Goal: Information Seeking & Learning: Learn about a topic

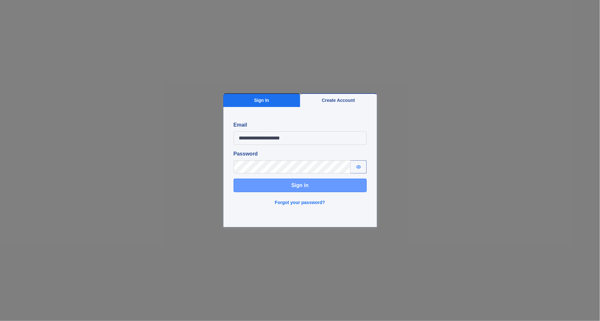
click at [281, 187] on button "Sign in" at bounding box center [300, 185] width 133 height 13
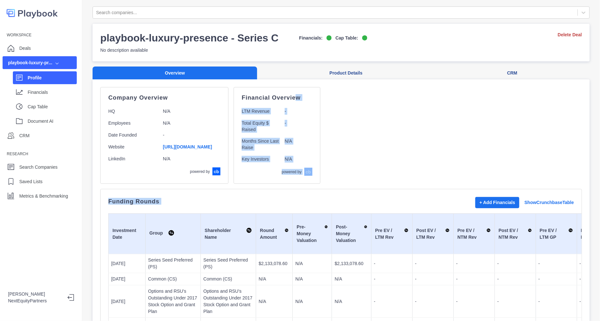
drag, startPoint x: 314, startPoint y: 88, endPoint x: 387, endPoint y: 187, distance: 122.8
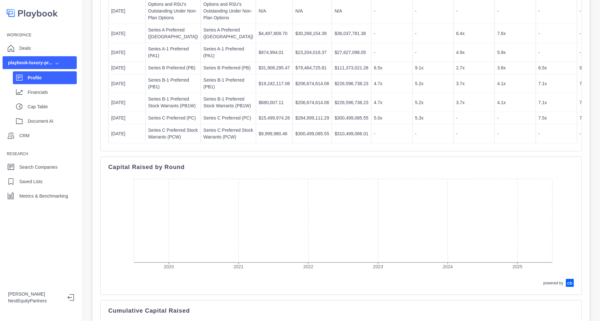
scroll to position [319, 0]
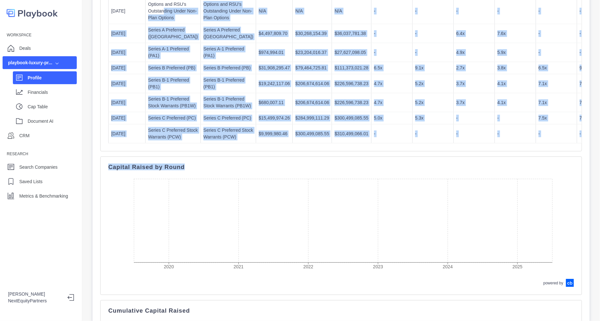
drag, startPoint x: 164, startPoint y: 52, endPoint x: 384, endPoint y: 302, distance: 333.0
click at [384, 302] on div "Company Overview HQ N/A Employees N/A Date Founded - Website [URL][DOMAIN_NAME]…" at bounding box center [341, 103] width 482 height 671
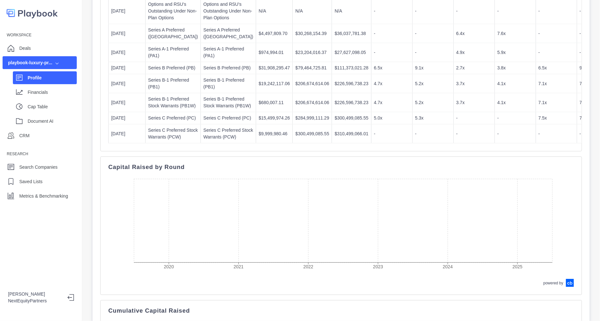
click at [412, 143] on td "-" at bounding box center [432, 133] width 41 height 19
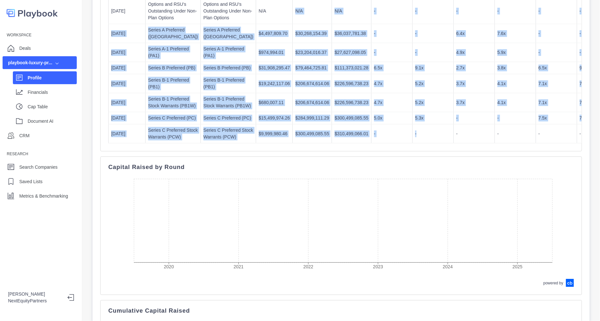
drag, startPoint x: 346, startPoint y: 228, endPoint x: 234, endPoint y: 61, distance: 201.1
click at [256, 24] on td "N/A" at bounding box center [274, 11] width 37 height 26
drag, startPoint x: 262, startPoint y: 98, endPoint x: 406, endPoint y: 278, distance: 230.4
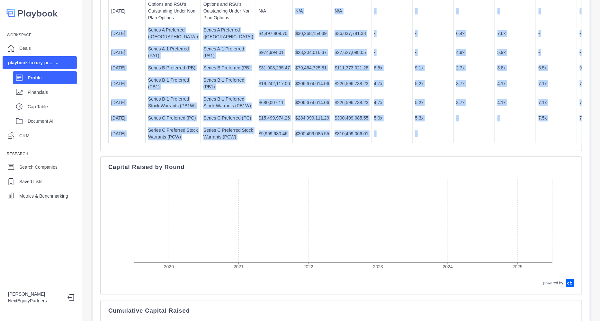
click at [453, 143] on td "-" at bounding box center [473, 133] width 41 height 19
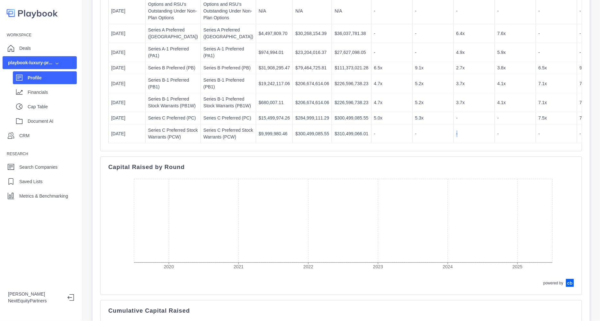
click at [453, 143] on td "-" at bounding box center [473, 133] width 41 height 19
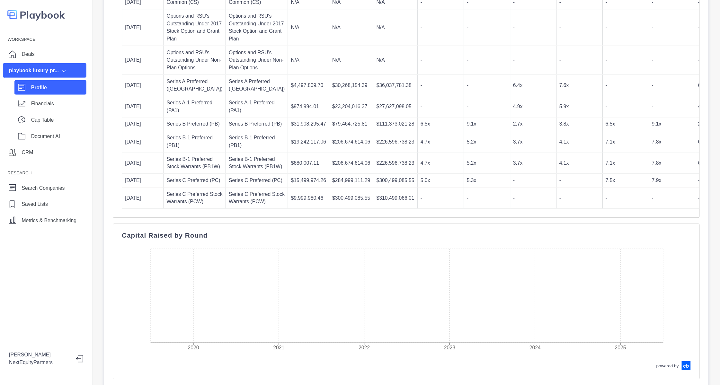
scroll to position [277, 0]
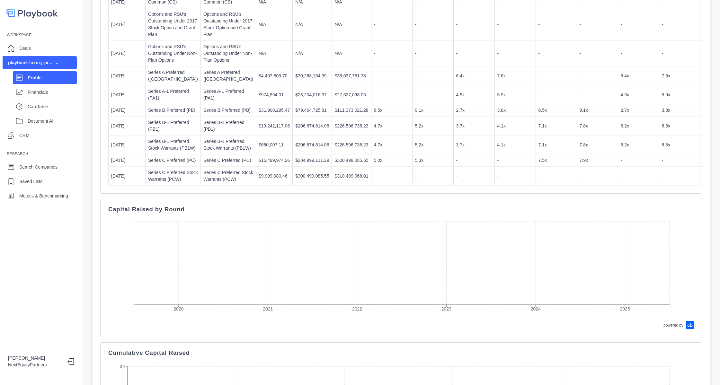
drag, startPoint x: 571, startPoint y: 2, endPoint x: 471, endPoint y: 190, distance: 213.3
click at [494, 117] on td "3.8x" at bounding box center [514, 110] width 41 height 12
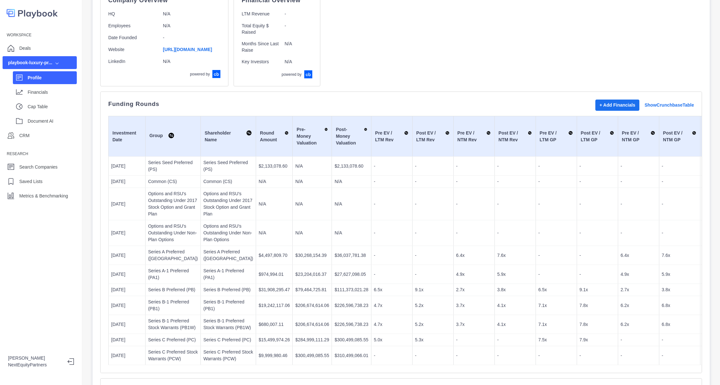
scroll to position [0, 0]
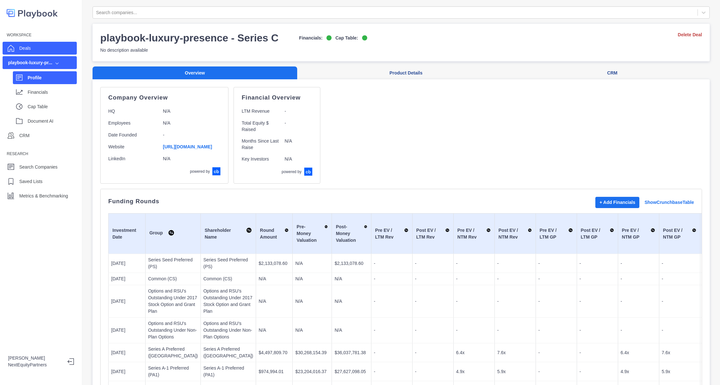
click at [43, 53] on div "Deals" at bounding box center [40, 48] width 74 height 13
